Goal: Task Accomplishment & Management: Manage account settings

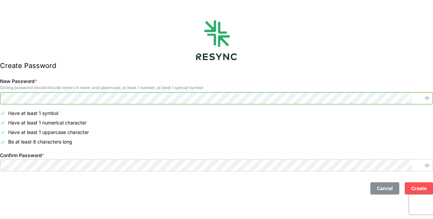
click at [1, 97] on div "Create Password New Password * Strong password should include letters in lower …" at bounding box center [216, 100] width 433 height 200
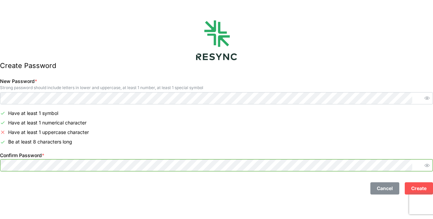
click at [1, 161] on div "Create Password New Password * Strong password should include letters in lower …" at bounding box center [216, 100] width 433 height 200
click at [405, 182] on button "Create" at bounding box center [419, 188] width 28 height 12
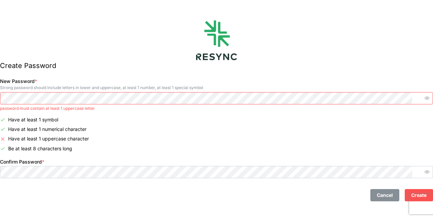
click at [1, 92] on div "Create Password New Password * Strong password should include letters in lower …" at bounding box center [216, 103] width 433 height 207
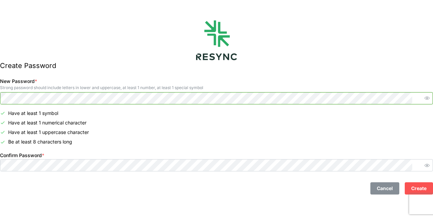
click at [4, 99] on div "Create Password New Password * Strong password should include letters in lower …" at bounding box center [216, 100] width 433 height 200
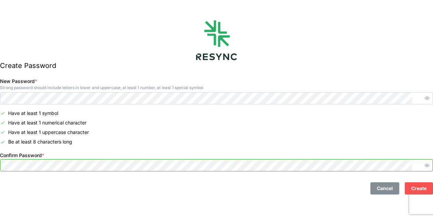
click at [1, 158] on div "Create Password New Password * Strong password should include letters in lower …" at bounding box center [216, 100] width 433 height 200
click at [405, 182] on button "Create" at bounding box center [419, 188] width 28 height 12
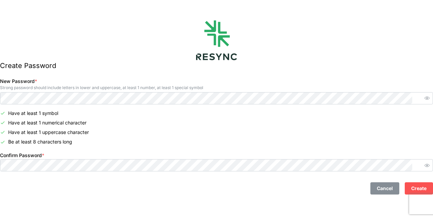
click at [411, 188] on span "Create" at bounding box center [418, 189] width 15 height 12
